Goal: Task Accomplishment & Management: Use online tool/utility

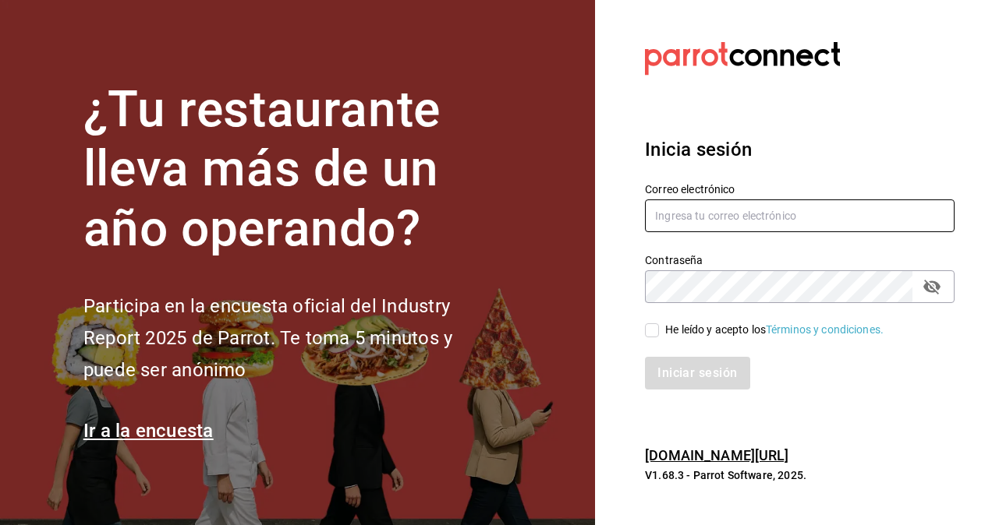
type input "gonzalo.martinez@grupocosteno.com"
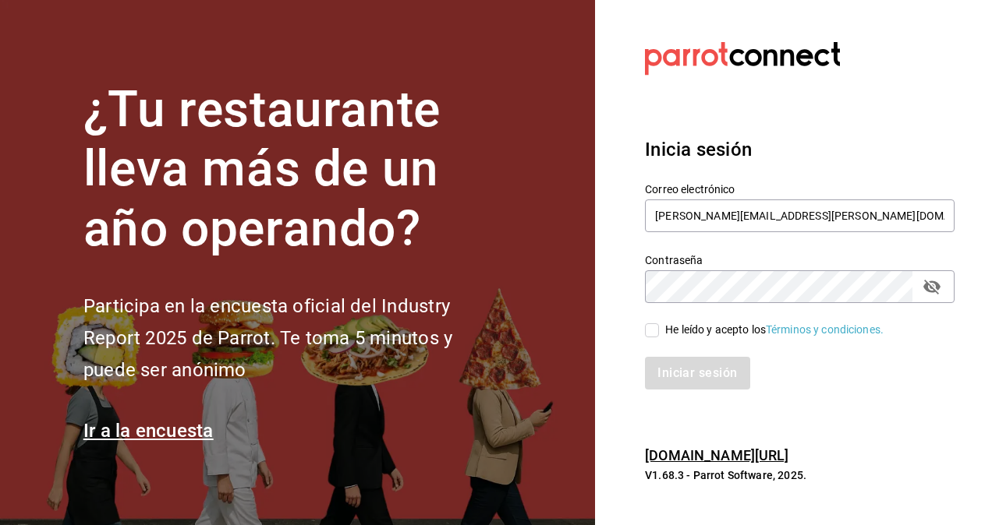
click at [656, 330] on input "He leído y acepto los Términos y condiciones." at bounding box center [652, 331] width 14 height 14
checkbox input "true"
click at [692, 379] on button "Iniciar sesión" at bounding box center [698, 373] width 106 height 33
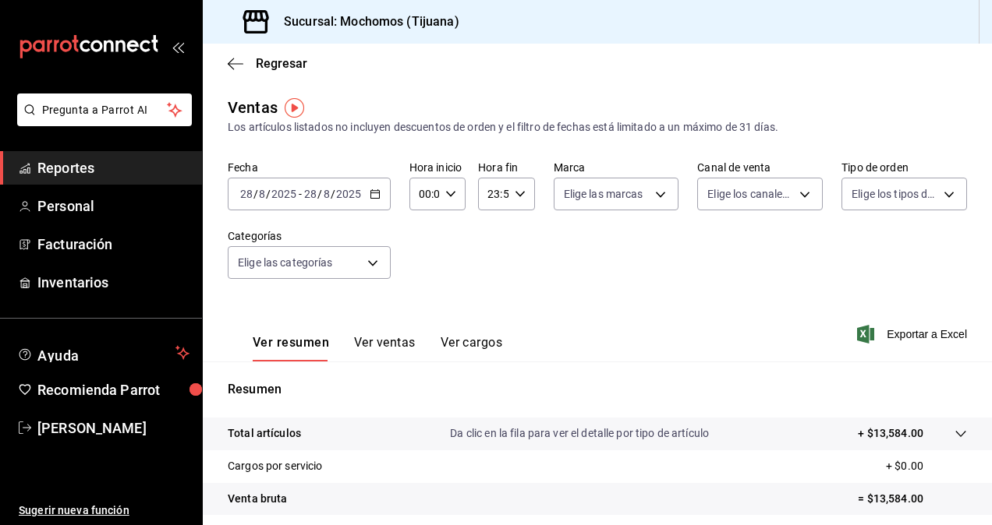
click at [373, 196] on icon "button" at bounding box center [375, 194] width 11 height 11
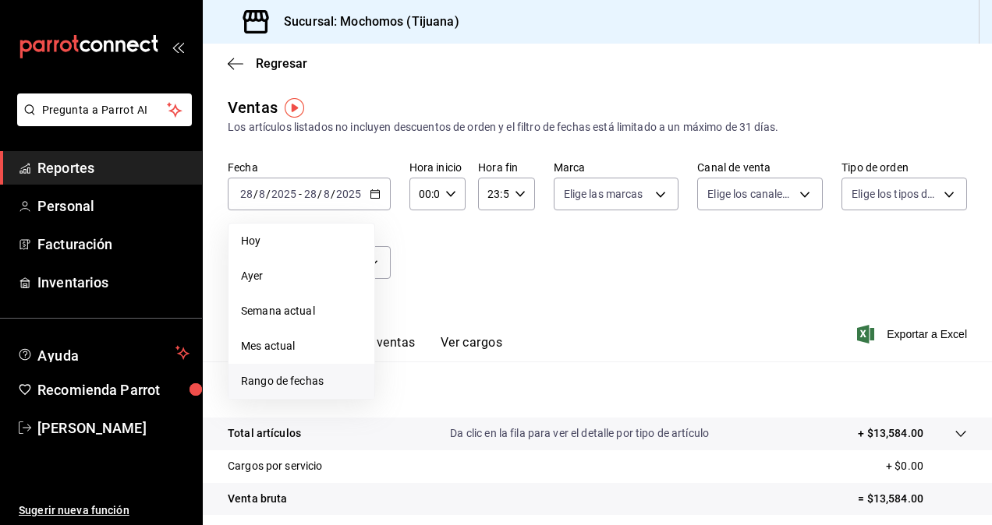
click at [334, 386] on span "Rango de fechas" at bounding box center [301, 381] width 121 height 16
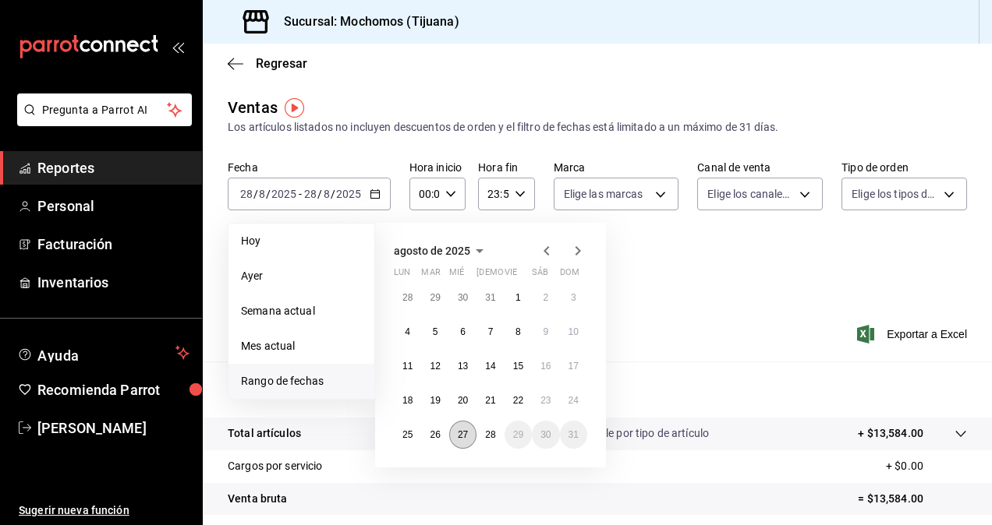
click at [466, 438] on abbr "27" at bounding box center [463, 435] width 10 height 11
click at [497, 437] on button "28" at bounding box center [489, 435] width 27 height 28
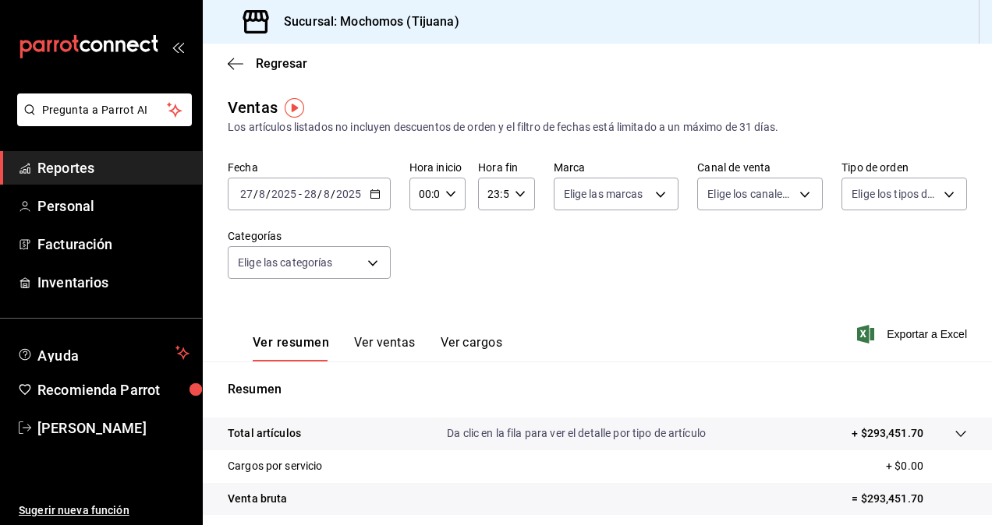
click at [445, 191] on icon "button" at bounding box center [450, 194] width 11 height 11
click at [429, 260] on button "05" at bounding box center [422, 264] width 22 height 31
type input "05:00"
click at [448, 235] on span "00" at bounding box center [449, 234] width 3 height 12
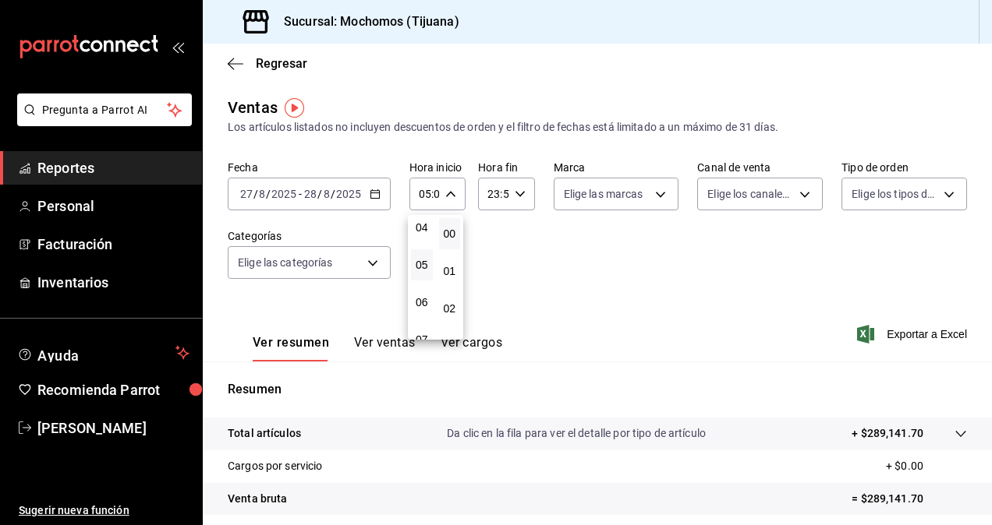
click at [519, 196] on div at bounding box center [496, 262] width 992 height 525
click at [519, 196] on icon "button" at bounding box center [520, 194] width 11 height 11
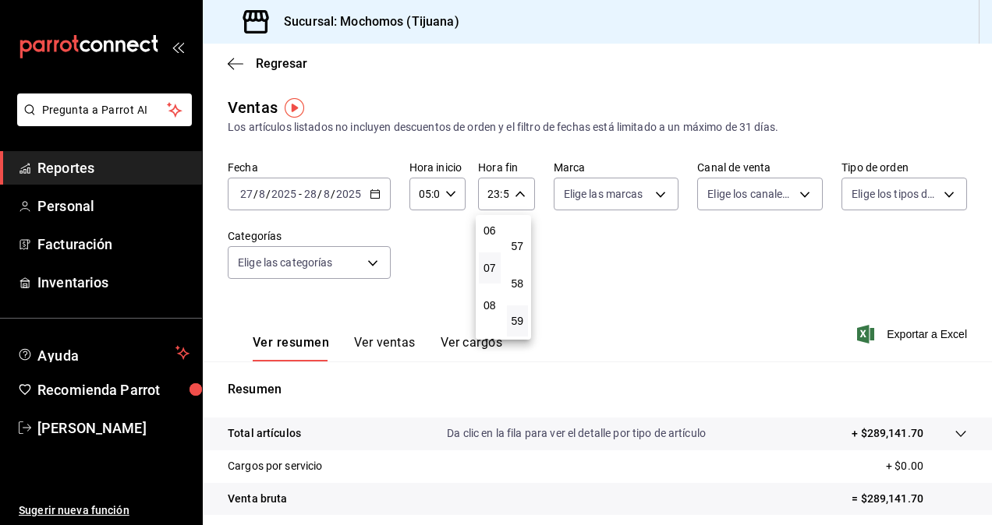
scroll to position [150, 0]
click at [491, 274] on span "05" at bounding box center [489, 271] width 3 height 12
click at [515, 196] on div at bounding box center [496, 262] width 992 height 525
click at [515, 196] on \(Stroke\) "button" at bounding box center [519, 193] width 9 height 5
click at [519, 233] on span "00" at bounding box center [517, 234] width 3 height 12
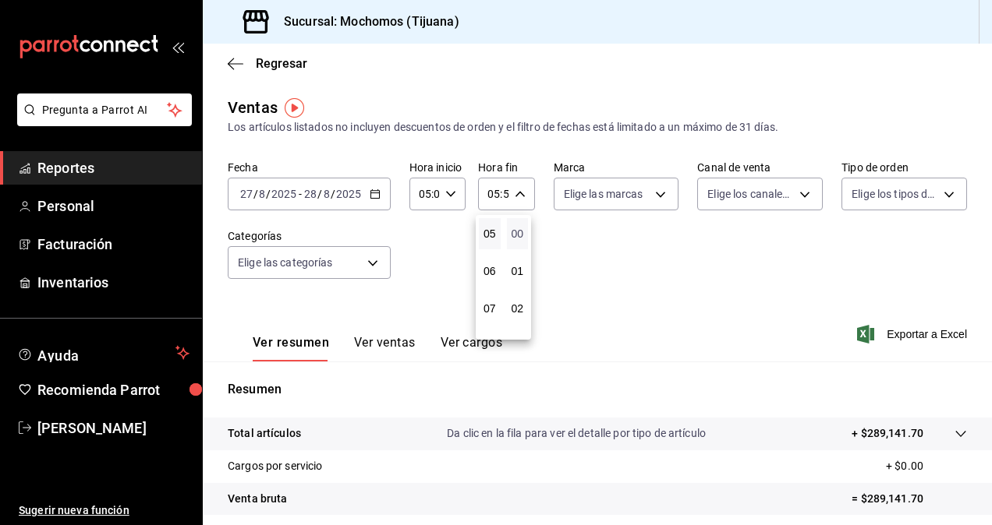
type input "05:00"
click at [582, 232] on div at bounding box center [496, 262] width 992 height 525
